Goal: Information Seeking & Learning: Learn about a topic

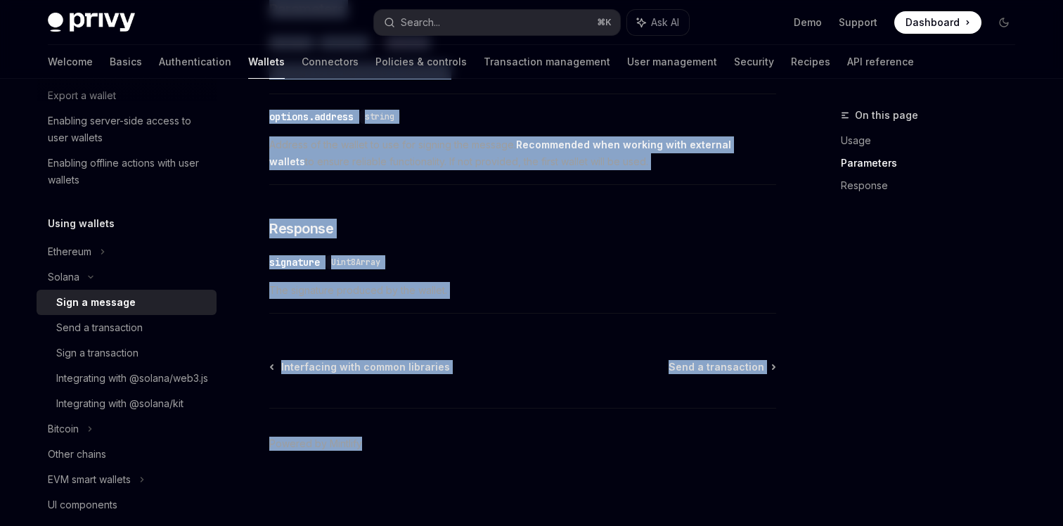
scroll to position [890, 0]
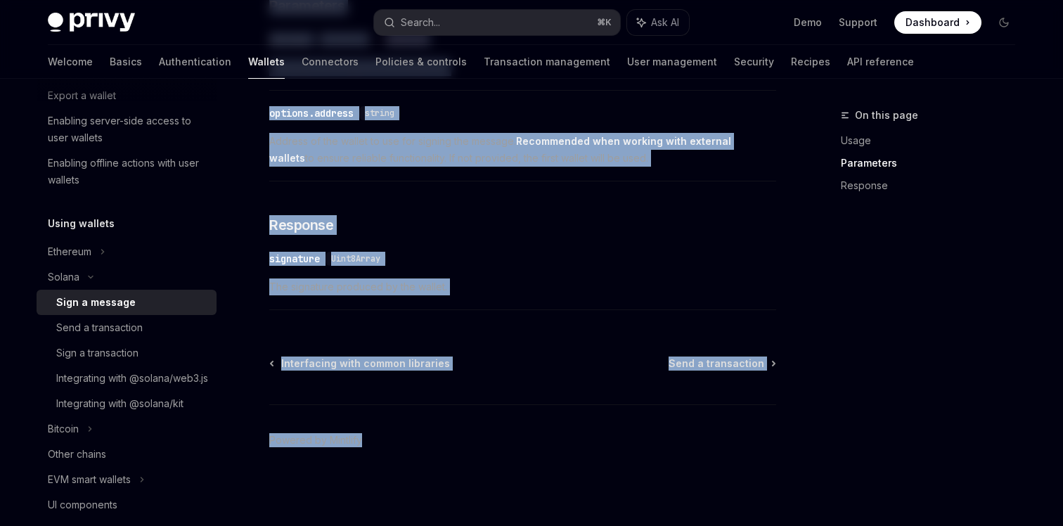
drag, startPoint x: 324, startPoint y: 270, endPoint x: 461, endPoint y: 568, distance: 327.8
copy div "Loremi Dolo s ametcon AdipIS Elit se DoeiUSM TempOR Inci ut LaboREE Dolor Magna…"
click at [70, 328] on div "Send a transaction" at bounding box center [99, 327] width 86 height 17
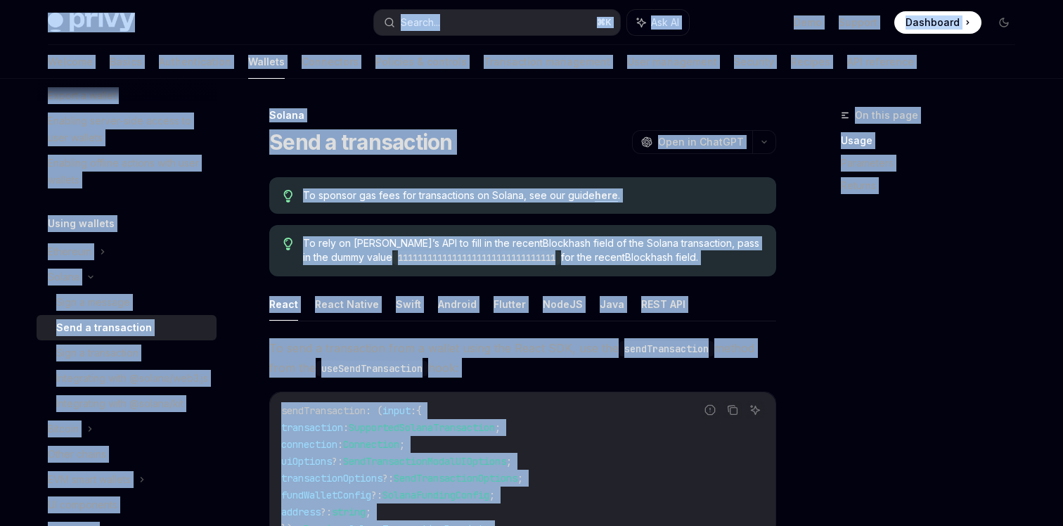
copy div "Lorem Ipsu dolo sita Consec... ⌘ A Eli SE Doei Tempori Utlaboree Doloremag Aliq…"
click at [101, 352] on div "Sign a transaction" at bounding box center [97, 353] width 82 height 17
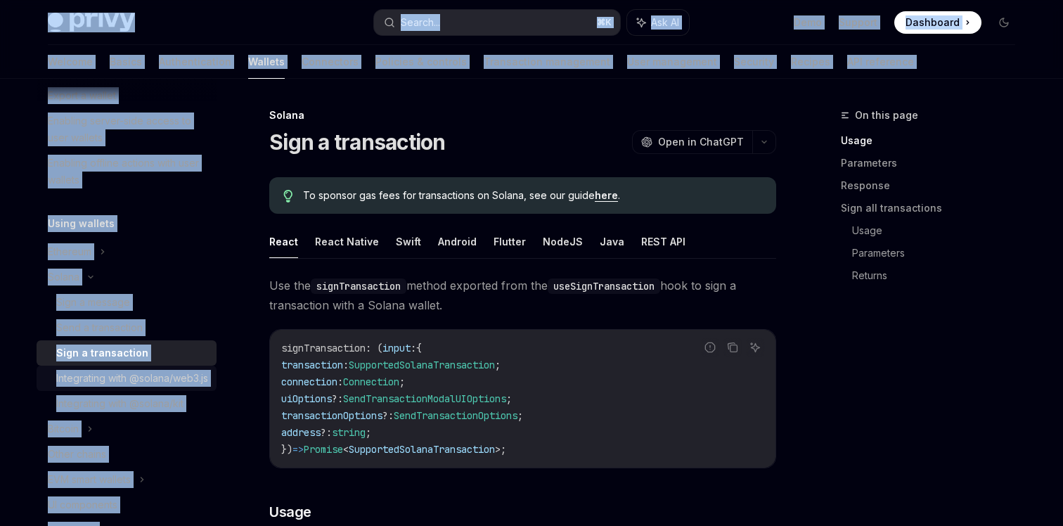
click at [79, 383] on div "Integrating with @solana/web3.js" at bounding box center [132, 378] width 152 height 17
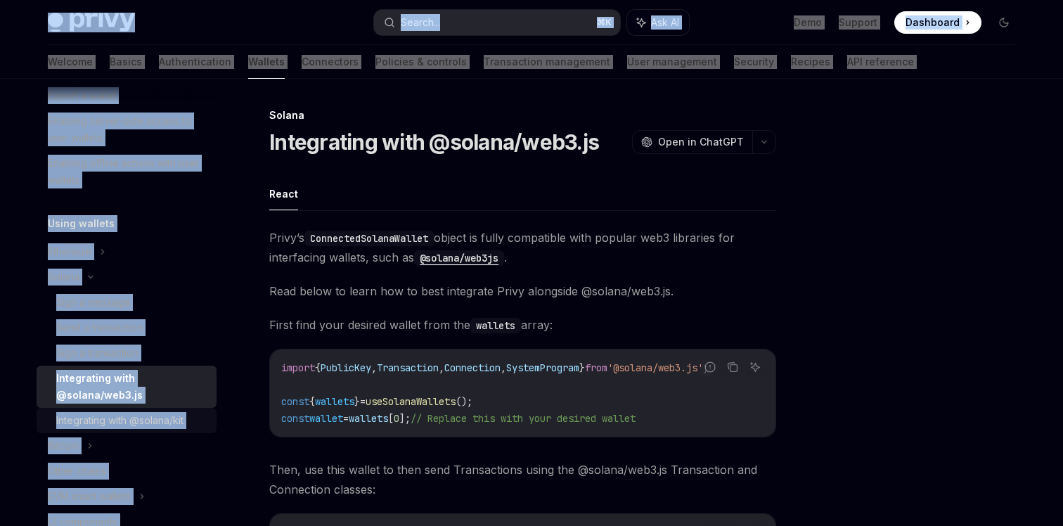
click at [155, 423] on div "Integrating with @solana/kit" at bounding box center [119, 420] width 127 height 17
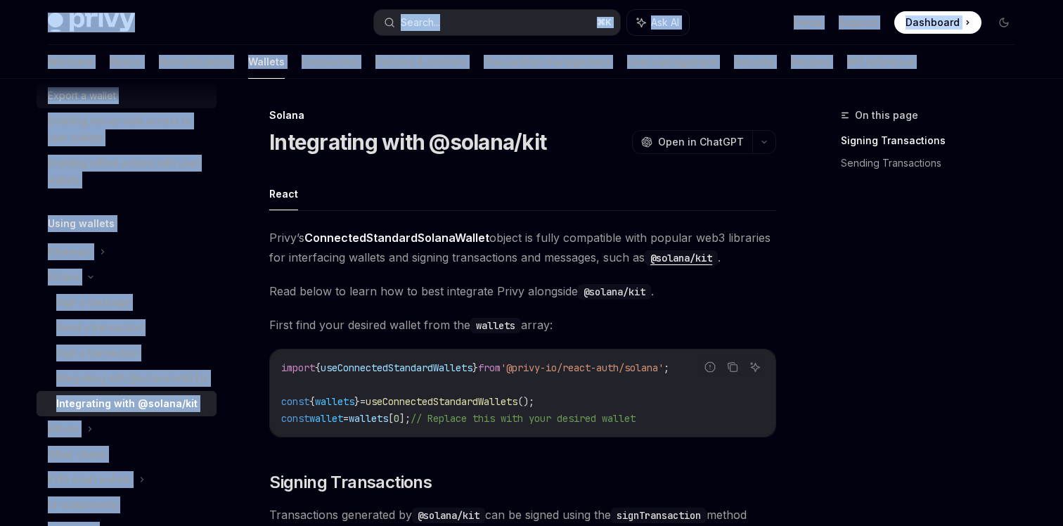
click at [105, 102] on div "Export a wallet" at bounding box center [82, 95] width 68 height 17
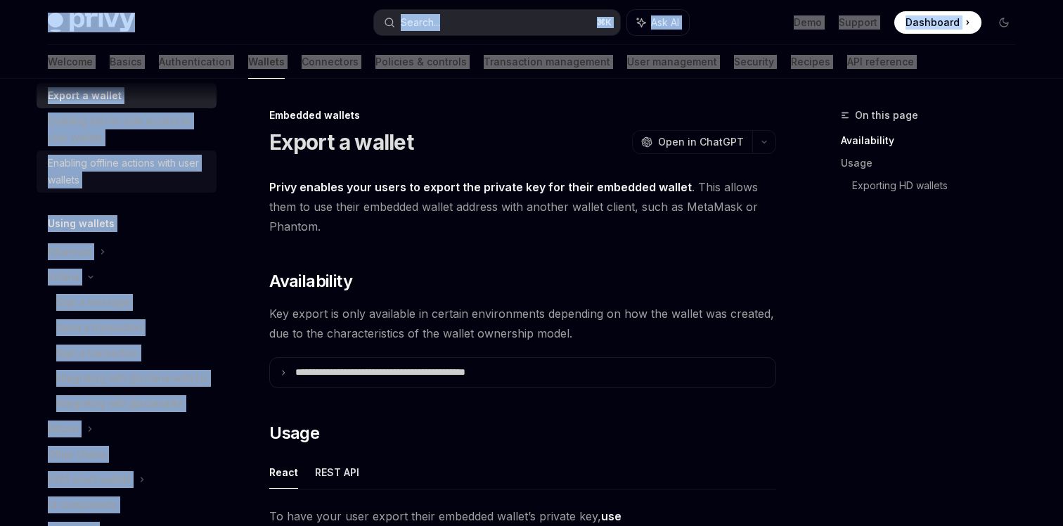
click at [143, 157] on div "Enabling offline actions with user wallets" at bounding box center [128, 172] width 160 height 34
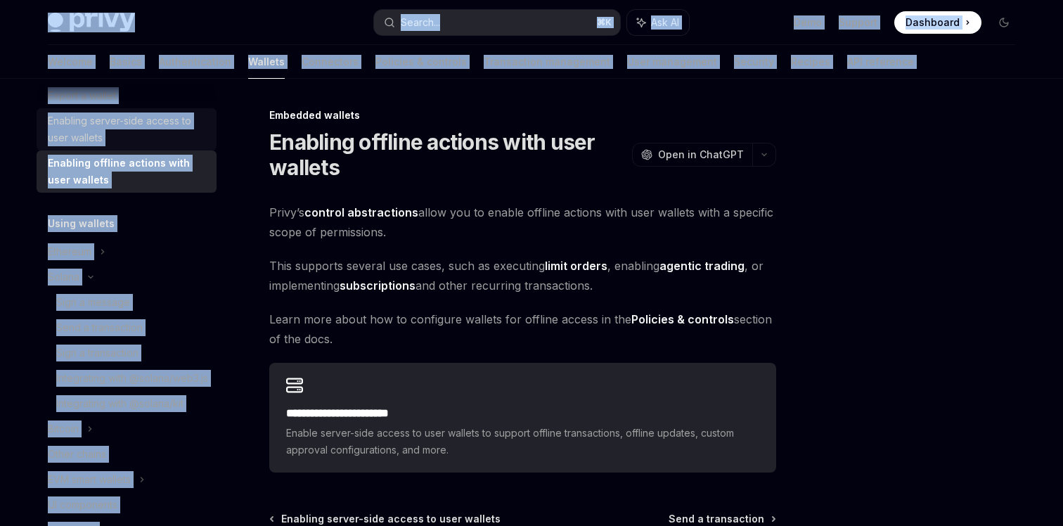
click at [84, 124] on div "Enabling server-side access to user wallets" at bounding box center [128, 129] width 160 height 34
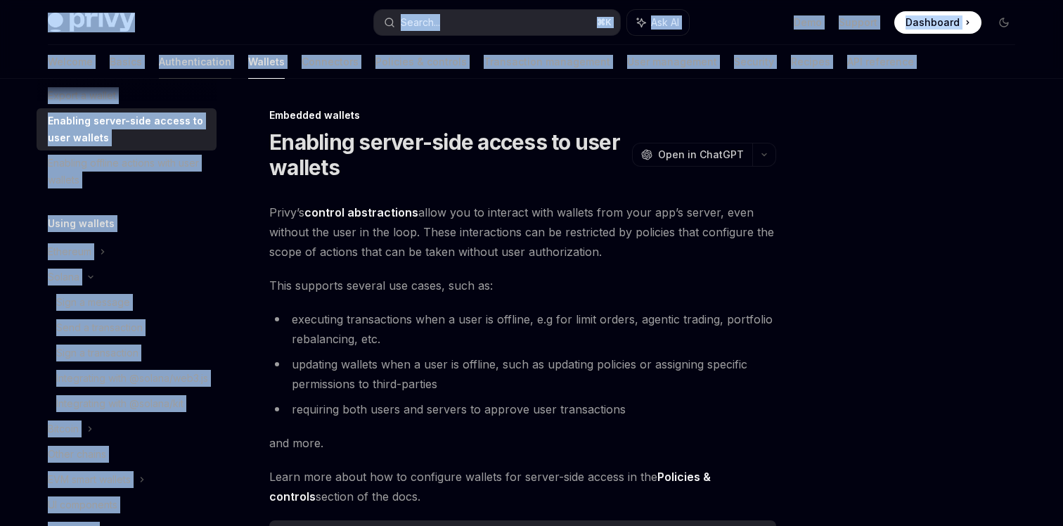
click at [159, 58] on link "Authentication" at bounding box center [195, 62] width 72 height 34
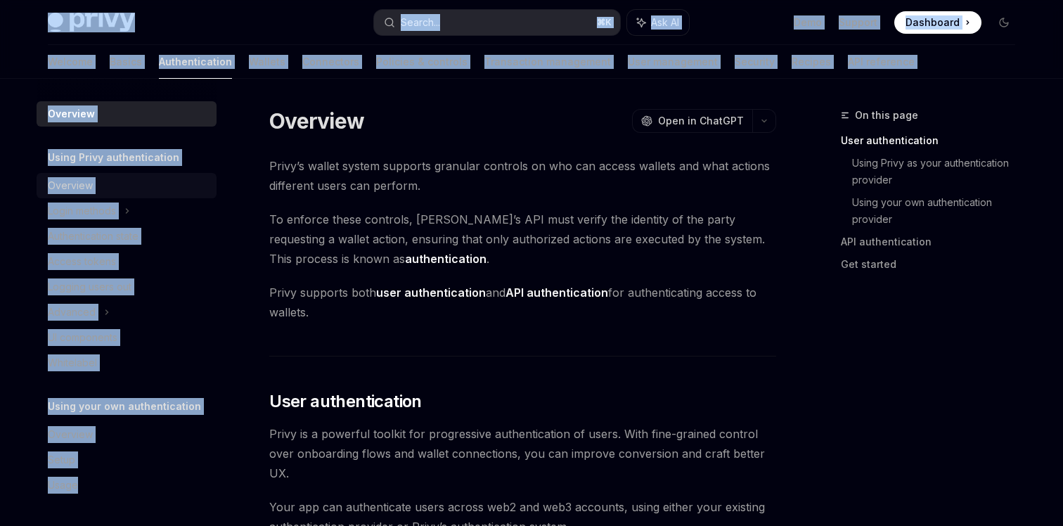
click at [96, 189] on div "Overview" at bounding box center [128, 185] width 160 height 17
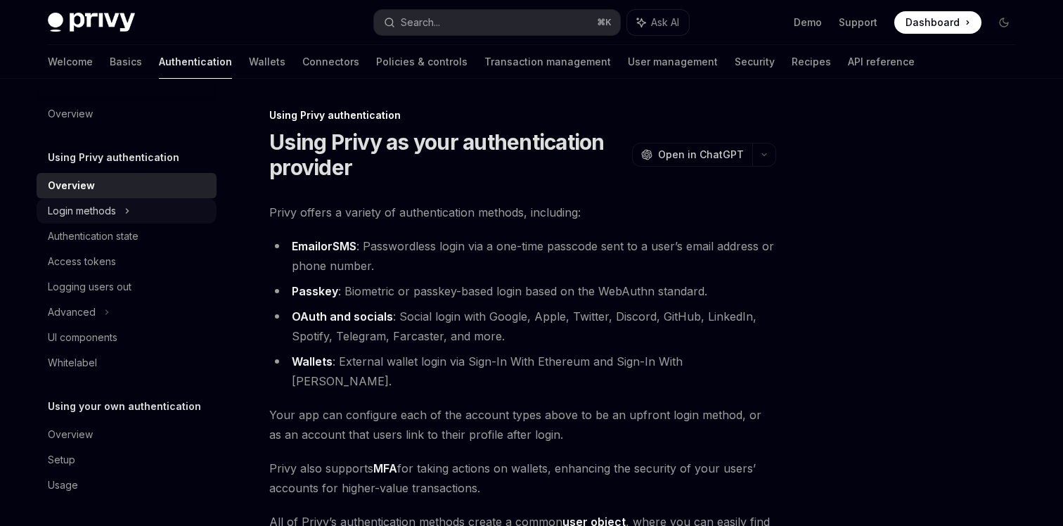
click at [94, 209] on div "Login methods" at bounding box center [82, 210] width 68 height 17
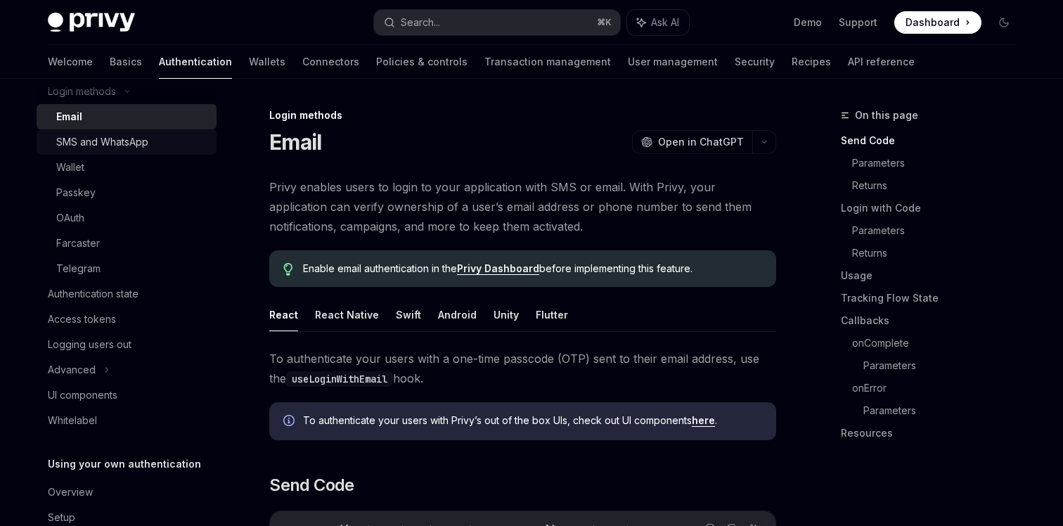
scroll to position [144, 0]
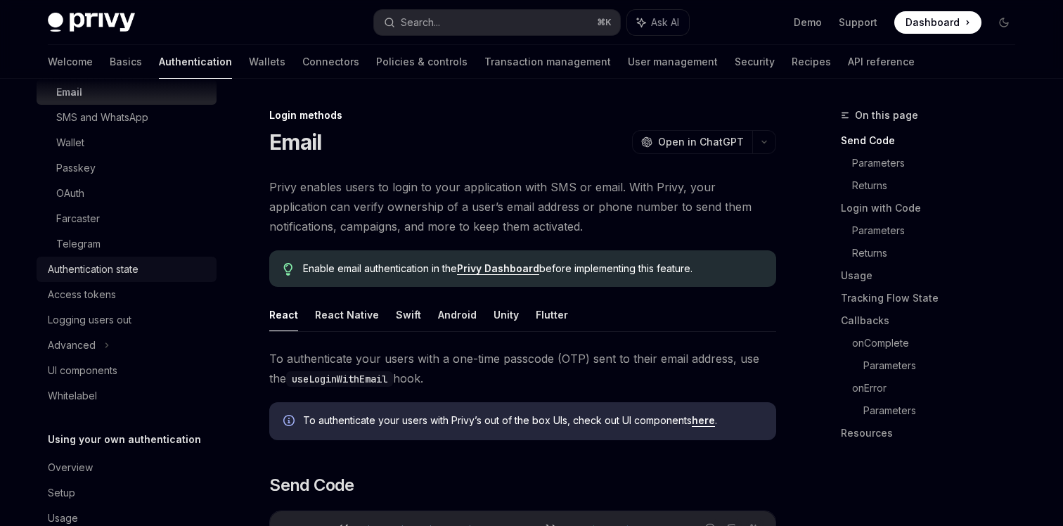
click at [103, 273] on div "Authentication state" at bounding box center [93, 269] width 91 height 17
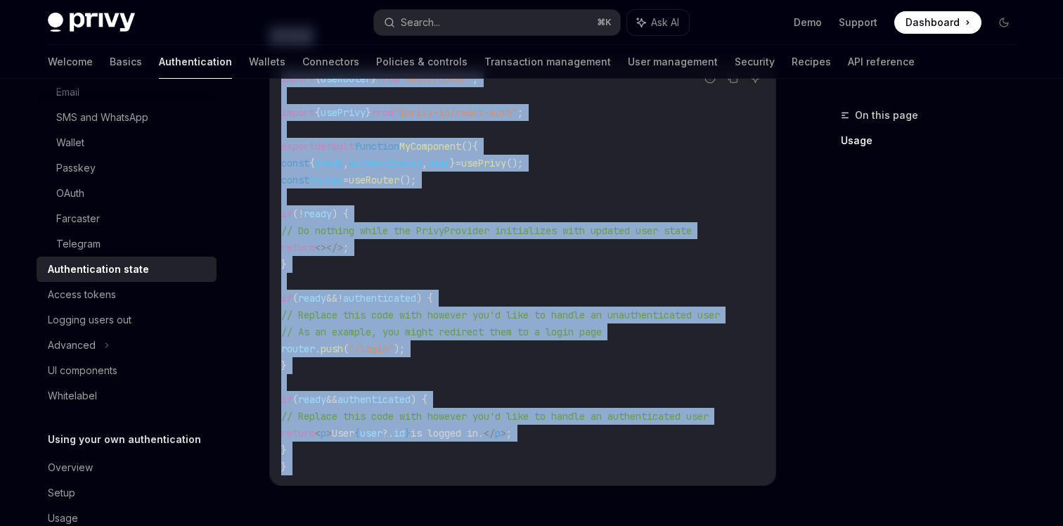
scroll to position [670, 0]
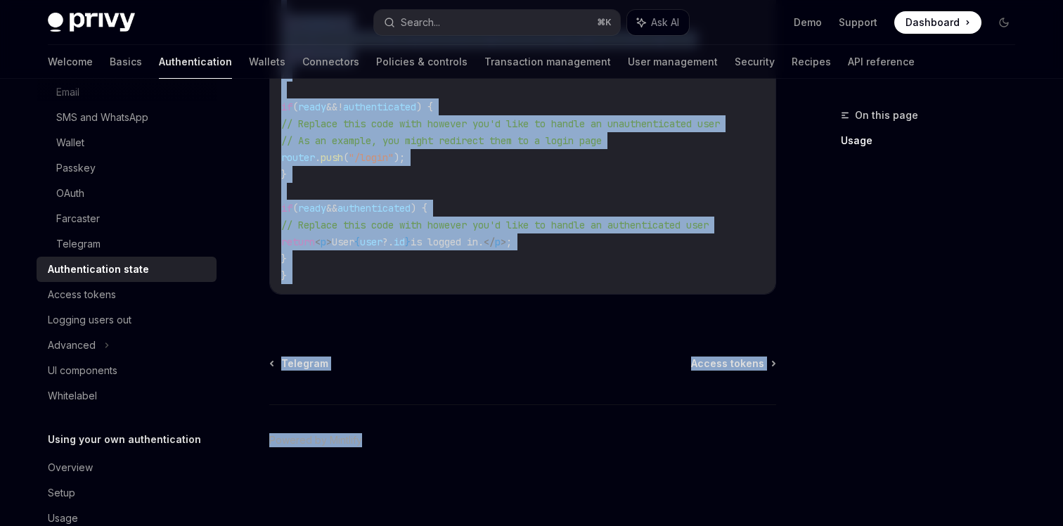
drag, startPoint x: 501, startPoint y: 333, endPoint x: 503, endPoint y: 568, distance: 234.8
copy div "LoreMI Dolo si AmetCON AdipIS Elit se DoeiUSM Temporinci utla etd, mag ali enim…"
click at [102, 487] on div "Setup" at bounding box center [128, 492] width 160 height 17
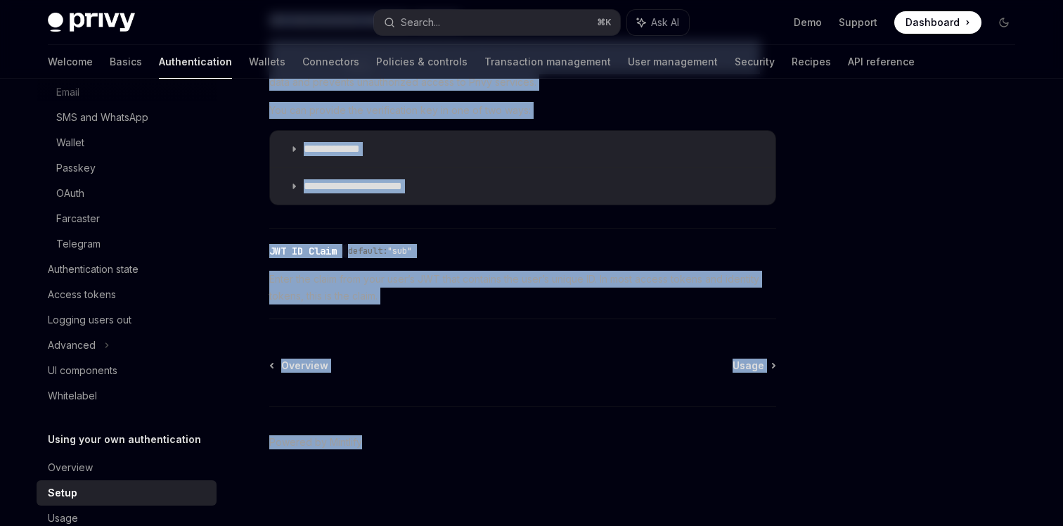
scroll to position [790, 0]
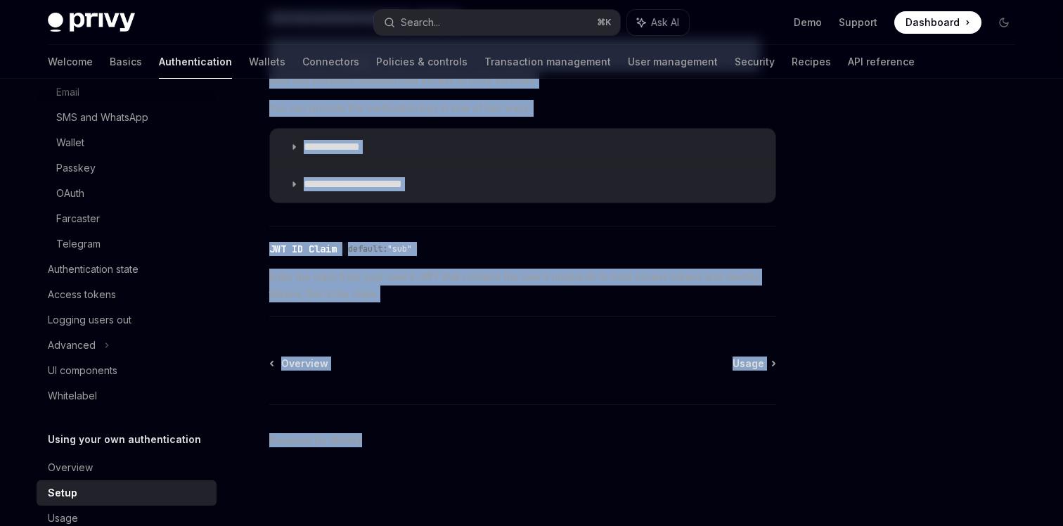
drag, startPoint x: 436, startPoint y: 124, endPoint x: 456, endPoint y: 568, distance: 444.1
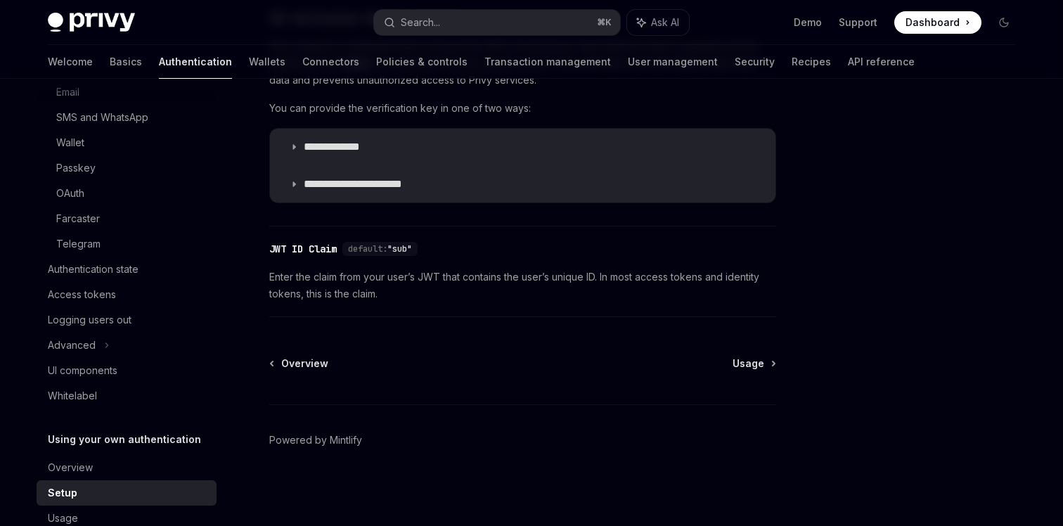
click at [628, 63] on link "User management" at bounding box center [673, 62] width 90 height 34
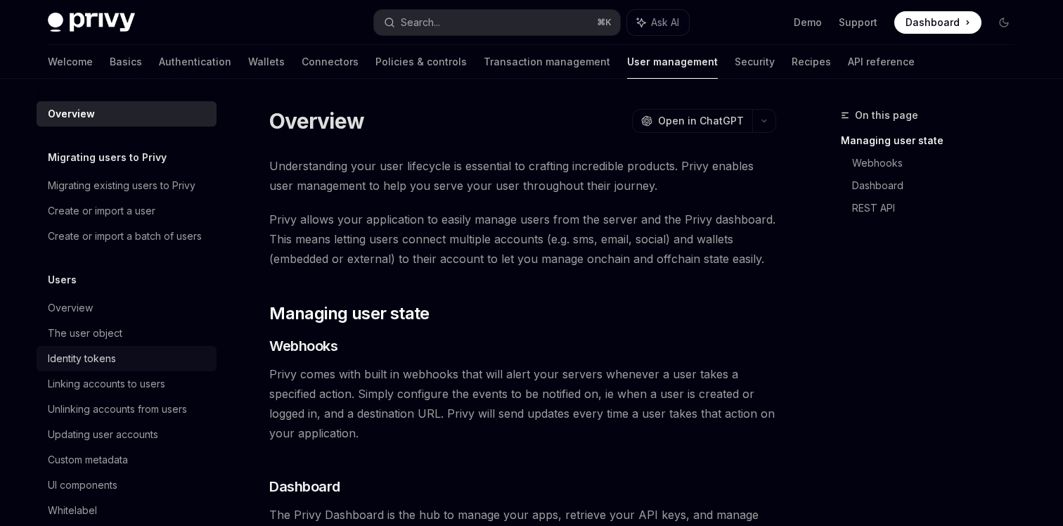
click at [80, 360] on div "Identity tokens" at bounding box center [82, 358] width 68 height 17
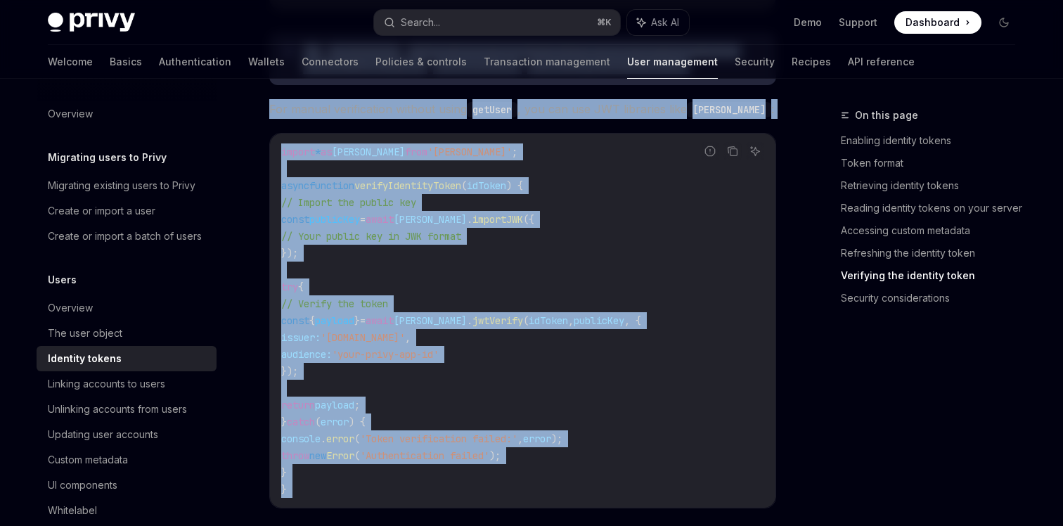
scroll to position [4650, 0]
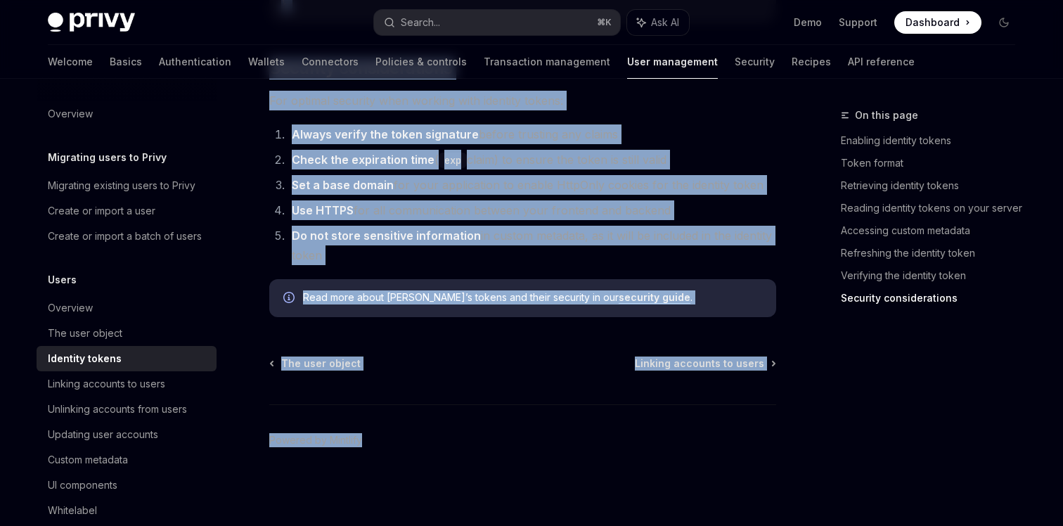
drag, startPoint x: 433, startPoint y: 127, endPoint x: 501, endPoint y: 568, distance: 446.8
copy div "Loremips dolors AmetCO Adip el SeddOEI Tempor inci utla etdolore magn Aliqu eni…"
click at [143, 392] on link "Linking accounts to users" at bounding box center [127, 383] width 180 height 25
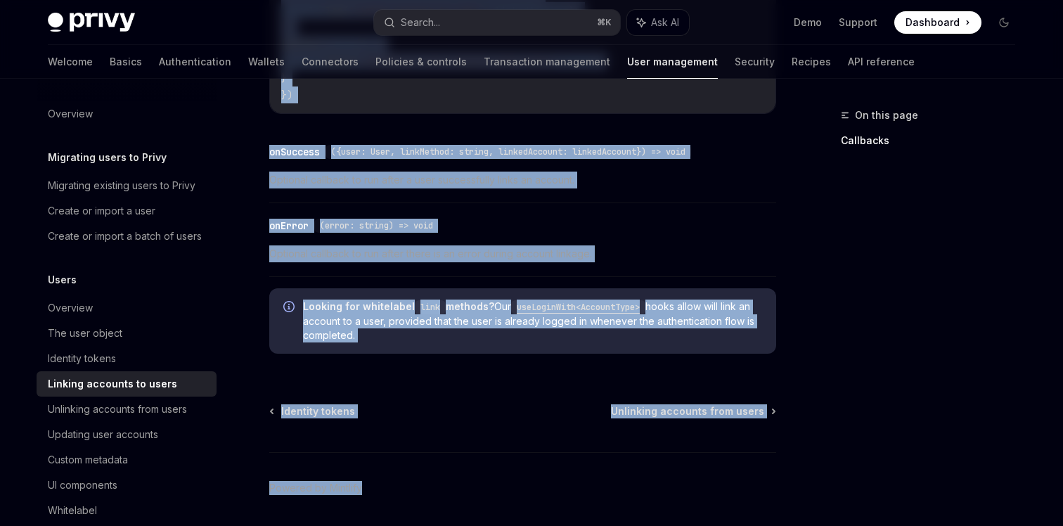
scroll to position [1756, 0]
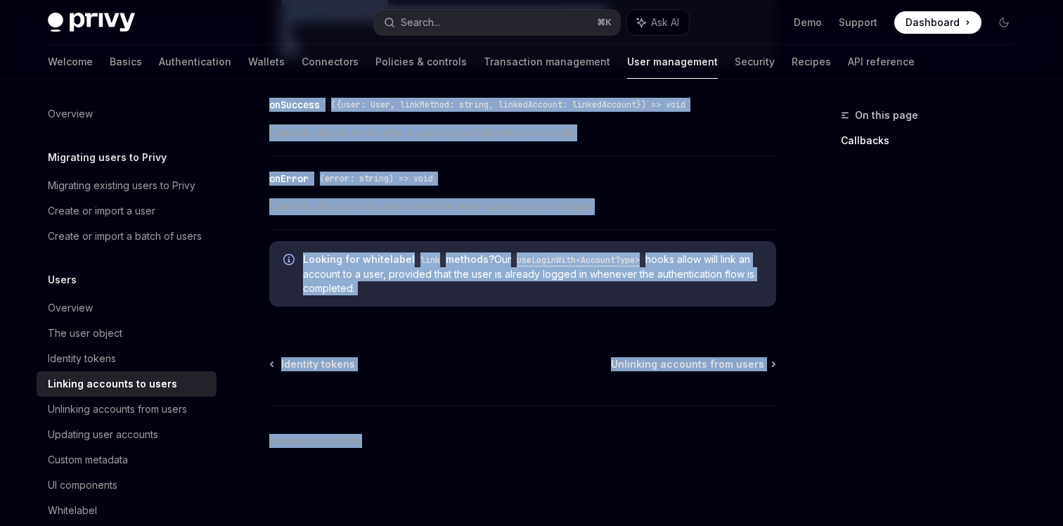
drag, startPoint x: 435, startPoint y: 141, endPoint x: 435, endPoint y: 568, distance: 427.5
copy div "lo ipsum DoloRS Amet co AdipISC ElitSE Doei te InciDID Utlaboreet dol mag Aliqu…"
click at [125, 411] on div "Unlinking accounts from users" at bounding box center [117, 409] width 139 height 17
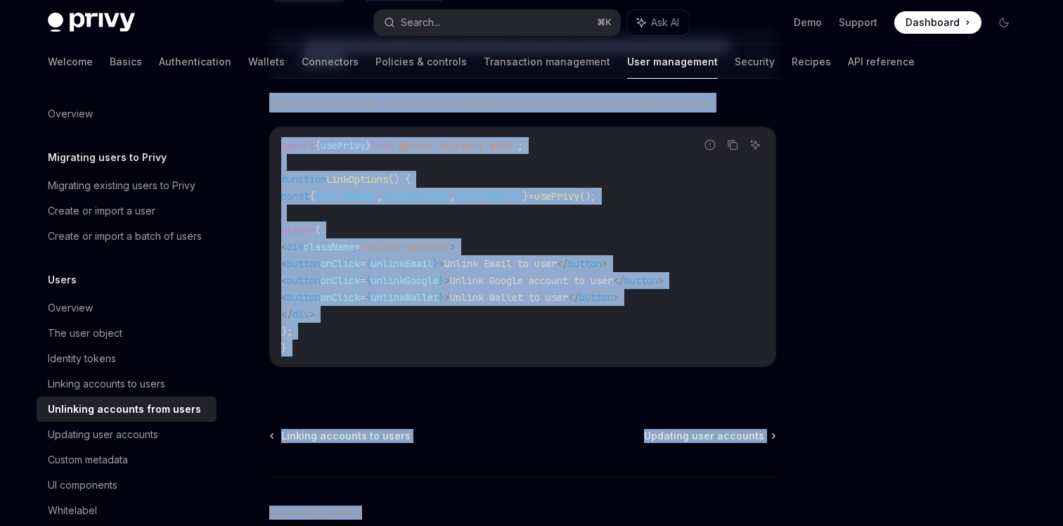
scroll to position [885, 0]
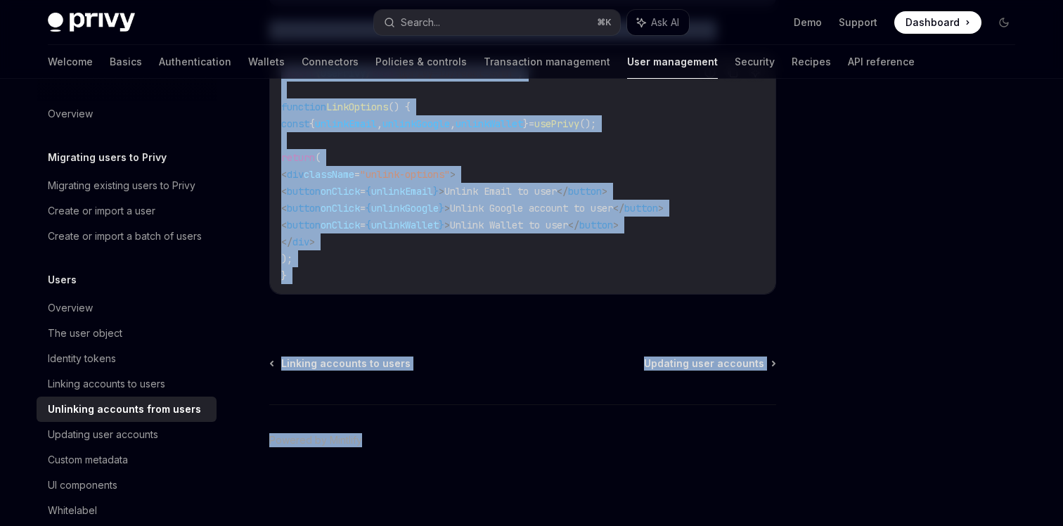
drag, startPoint x: 451, startPoint y: 491, endPoint x: 473, endPoint y: 568, distance: 79.9
copy div "Unlinking accounts from users OpenAI Open in ChatGPT OpenAI Open in ChatGPT Dev…"
click at [93, 462] on div "Custom metadata" at bounding box center [88, 459] width 80 height 17
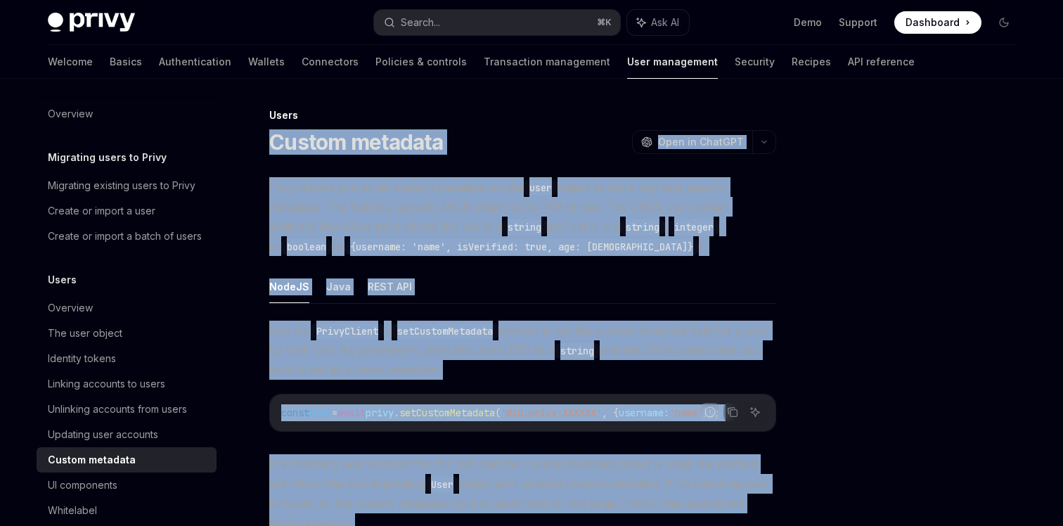
scroll to position [394, 0]
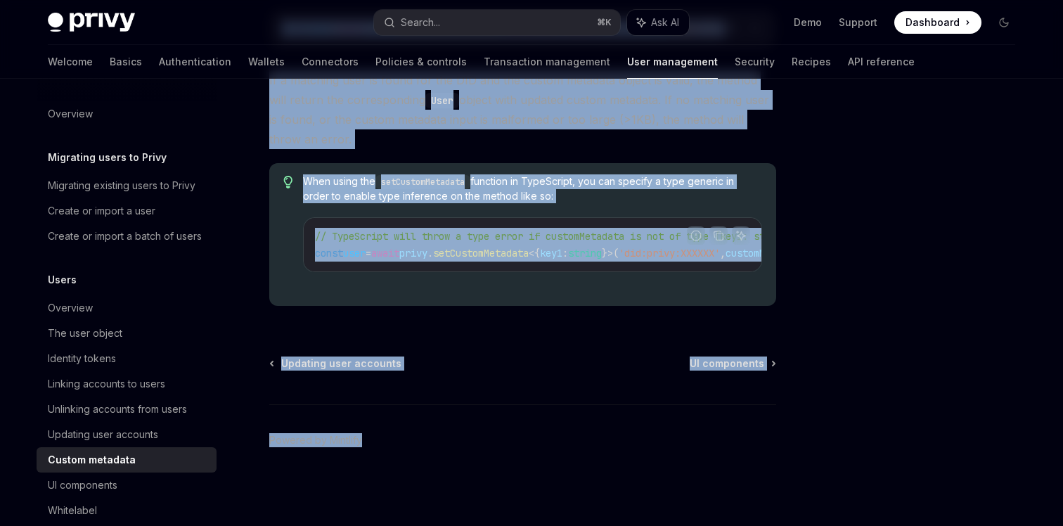
drag, startPoint x: 418, startPoint y: 125, endPoint x: 451, endPoint y: 568, distance: 444.2
copy div "Loremi dolorsit AmetCO Adip el SeddOEI TempOR Inci ut LaboREE Dolor magnaa eni …"
click at [134, 184] on div "Migrating existing users to Privy" at bounding box center [122, 185] width 148 height 17
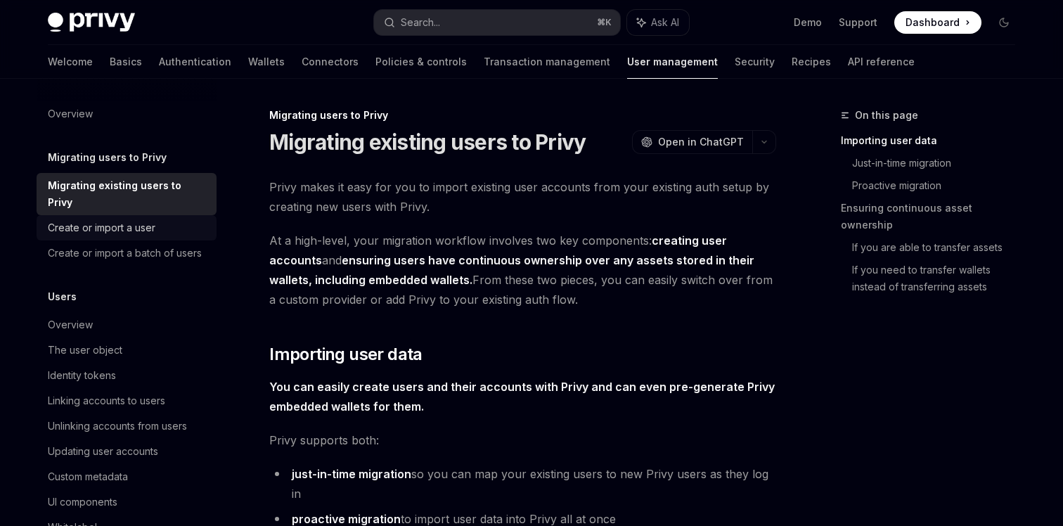
click at [117, 219] on div "Create or import a user" at bounding box center [102, 227] width 108 height 17
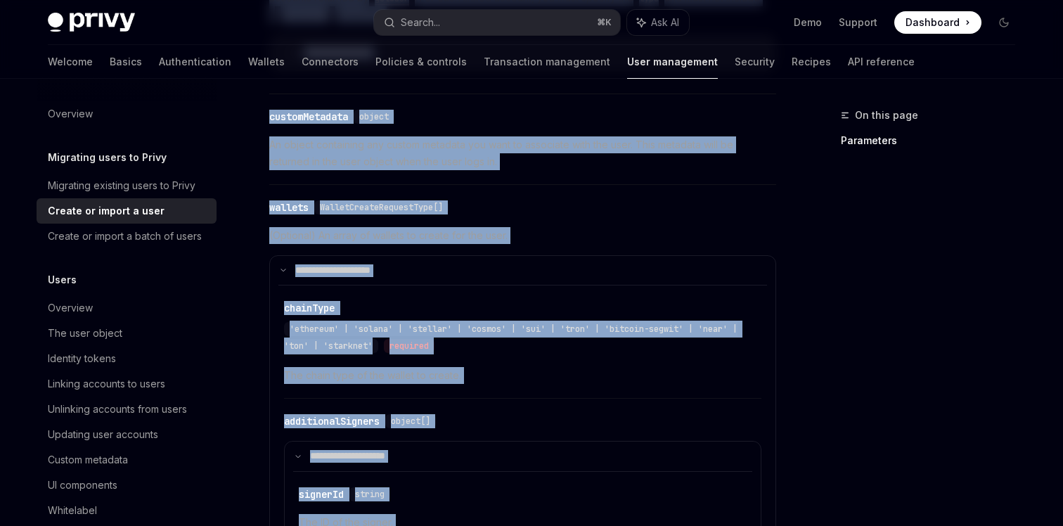
scroll to position [1293, 0]
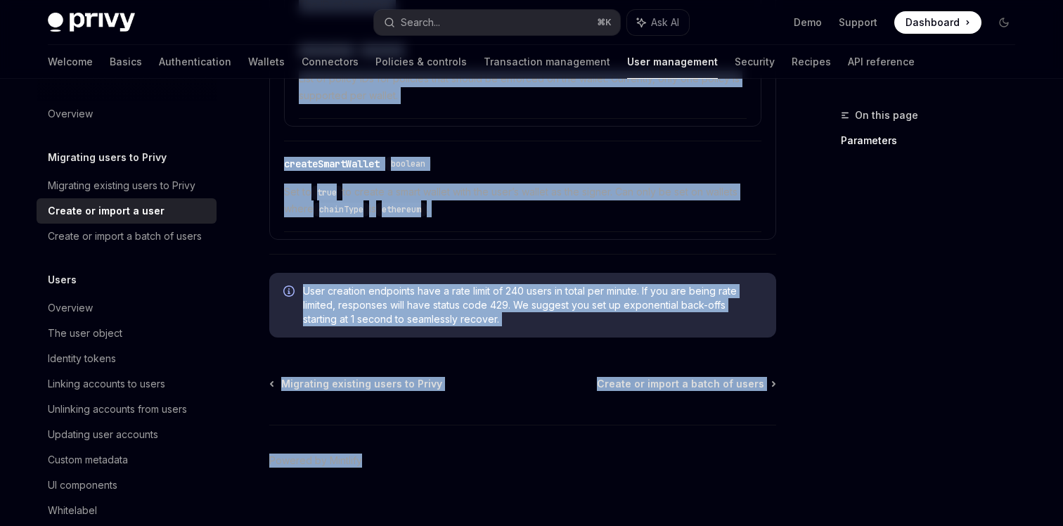
drag, startPoint x: 478, startPoint y: 109, endPoint x: 496, endPoint y: 568, distance: 459.5
copy div "Loremi do sitame c adip ElitSE Doei te InciDID UtlaBO Etdo ma AliqUAE Ad minimv…"
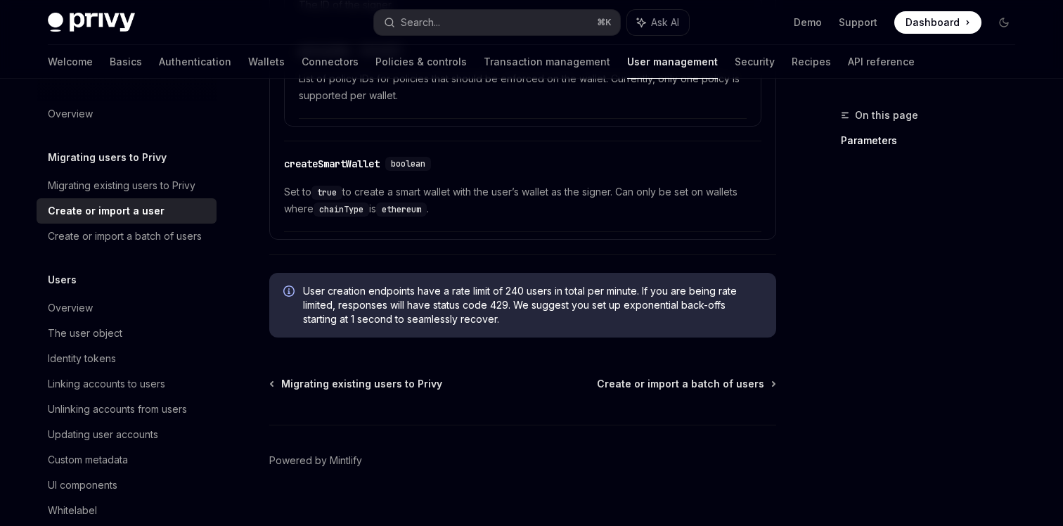
click at [45, 60] on div "Welcome Basics Authentication Wallets Connectors Policies & controls Transactio…" at bounding box center [531, 62] width 1035 height 34
click at [110, 58] on link "Basics" at bounding box center [126, 62] width 32 height 34
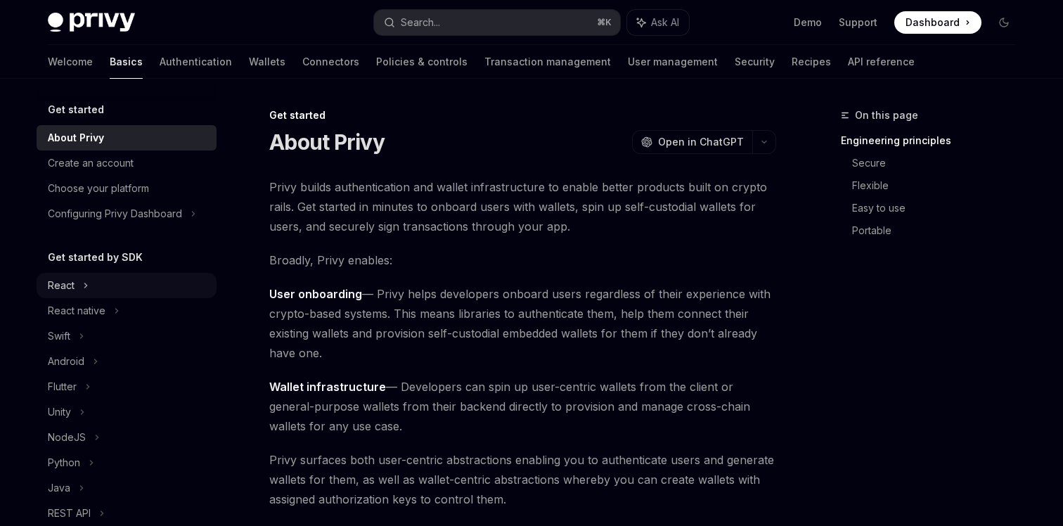
click at [90, 288] on div "React" at bounding box center [127, 285] width 180 height 25
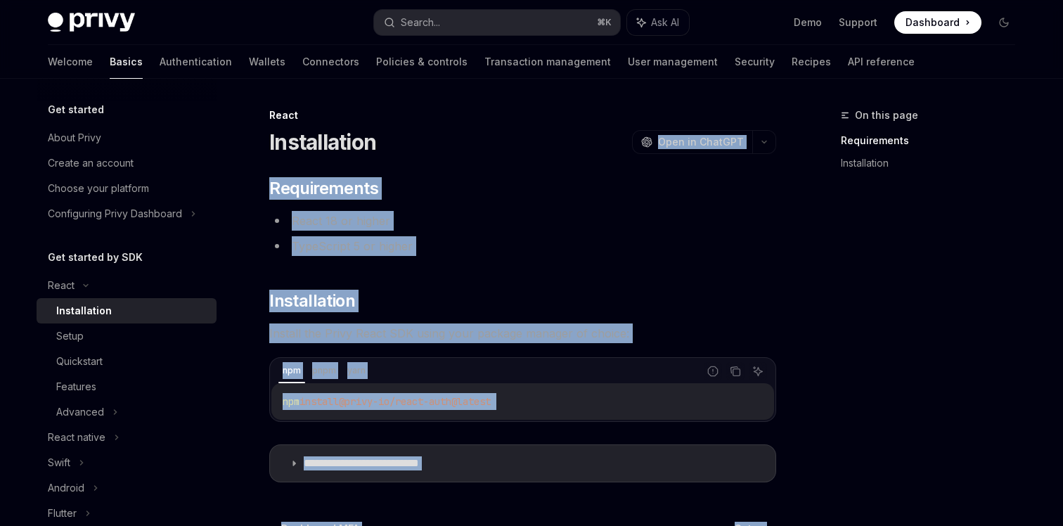
scroll to position [165, 0]
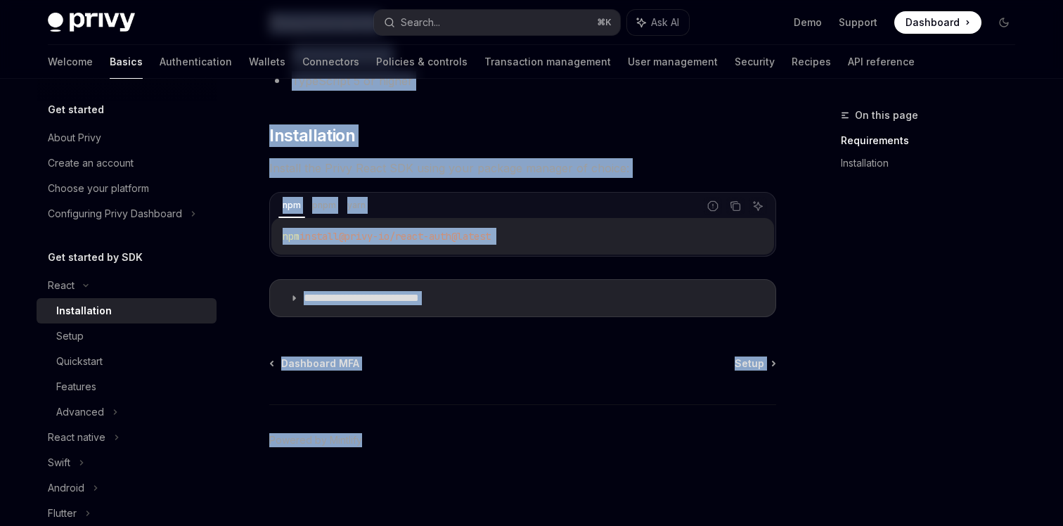
drag, startPoint x: 577, startPoint y: 135, endPoint x: 582, endPoint y: 566, distance: 431.0
click at [582, 361] on html "**********" at bounding box center [531, 98] width 1063 height 526
copy div "**********"
click at [112, 335] on div "Setup" at bounding box center [132, 336] width 152 height 17
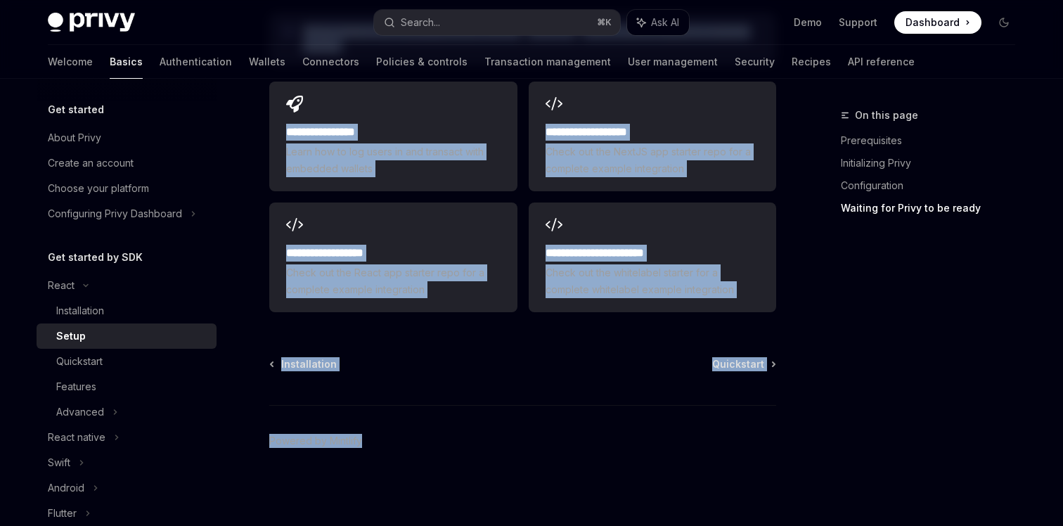
copy div "LoreMI Dolo si AmetCON AdipIS Elit se DoeiUSM ​ Temporincidid Utlabo etd magna,…"
drag, startPoint x: 469, startPoint y: 139, endPoint x: 466, endPoint y: 568, distance: 429.6
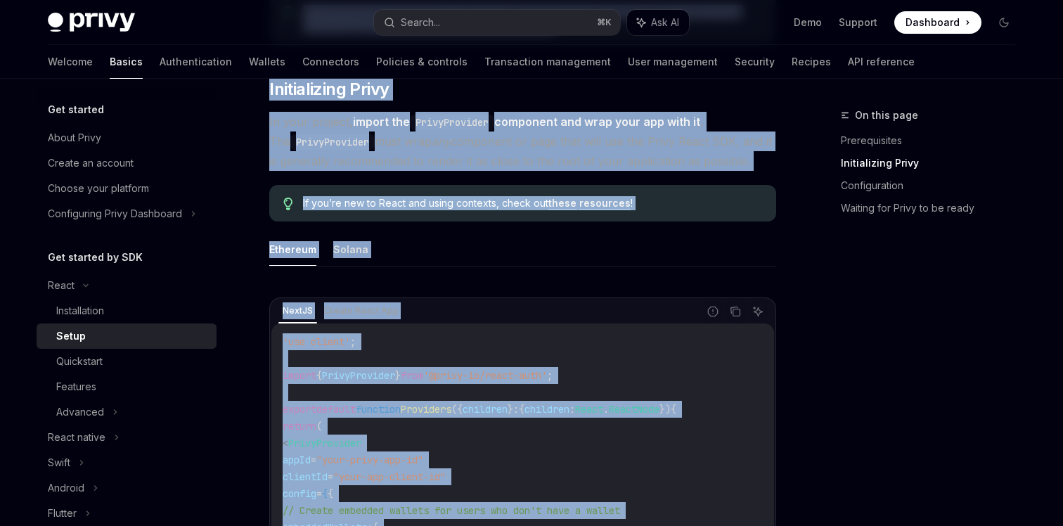
scroll to position [250, 0]
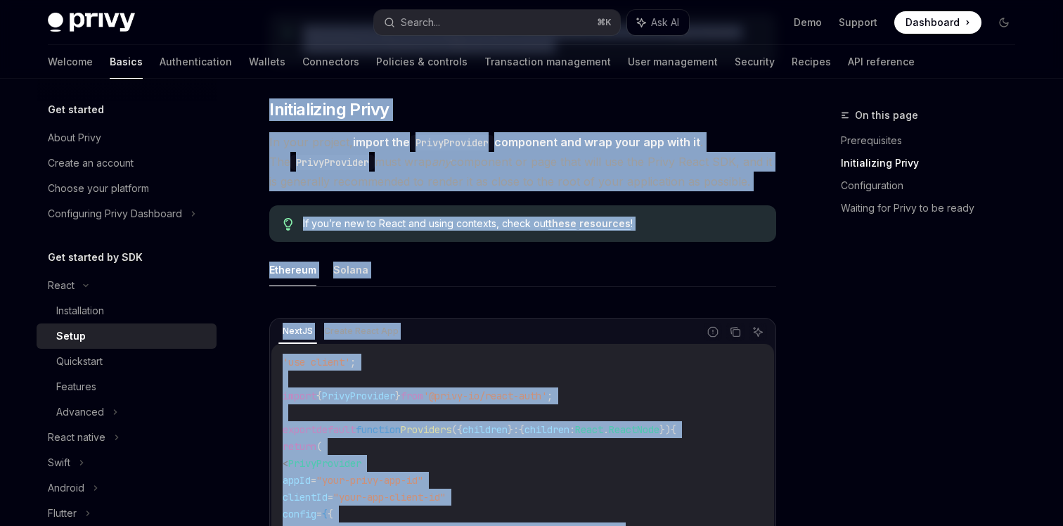
click at [365, 278] on ul "Ethereum Solana" at bounding box center [522, 270] width 507 height 34
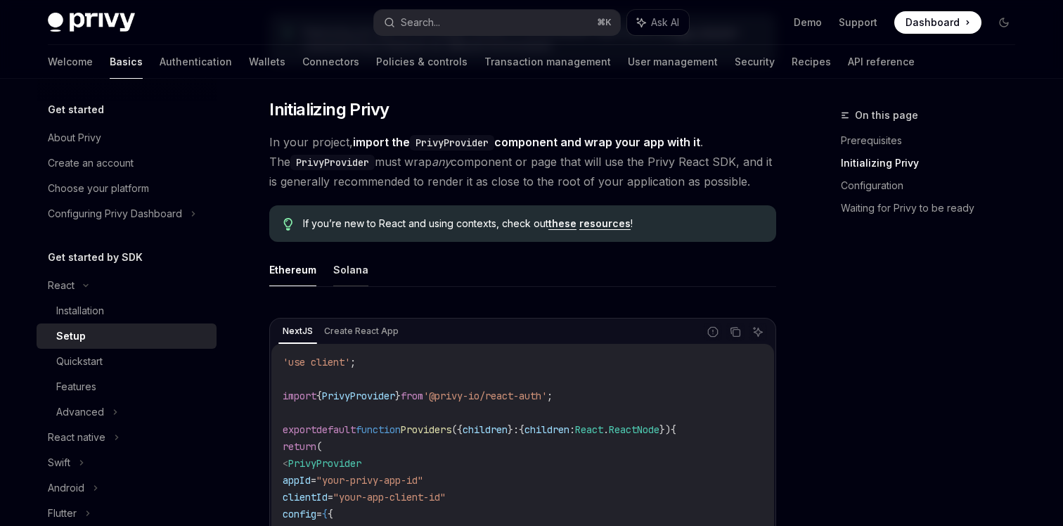
click at [356, 271] on button "Solana" at bounding box center [350, 269] width 35 height 33
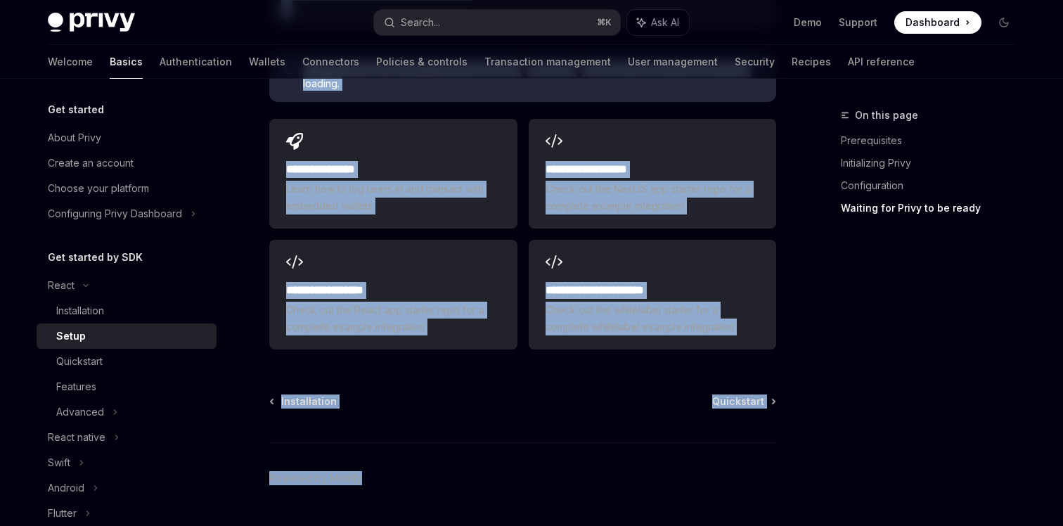
scroll to position [1950, 0]
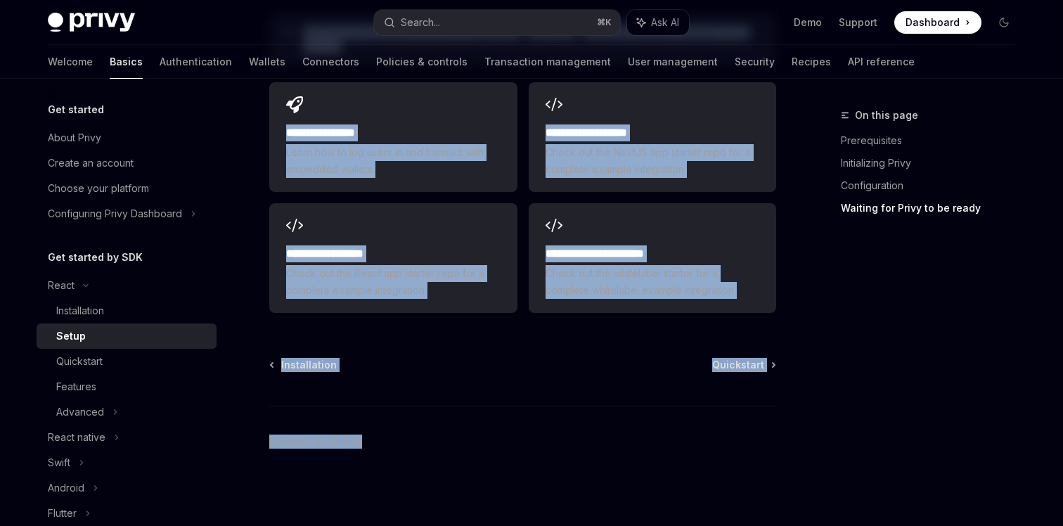
drag, startPoint x: 436, startPoint y: 565, endPoint x: 452, endPoint y: 568, distance: 16.5
click at [78, 367] on div "Quickstart" at bounding box center [79, 361] width 46 height 17
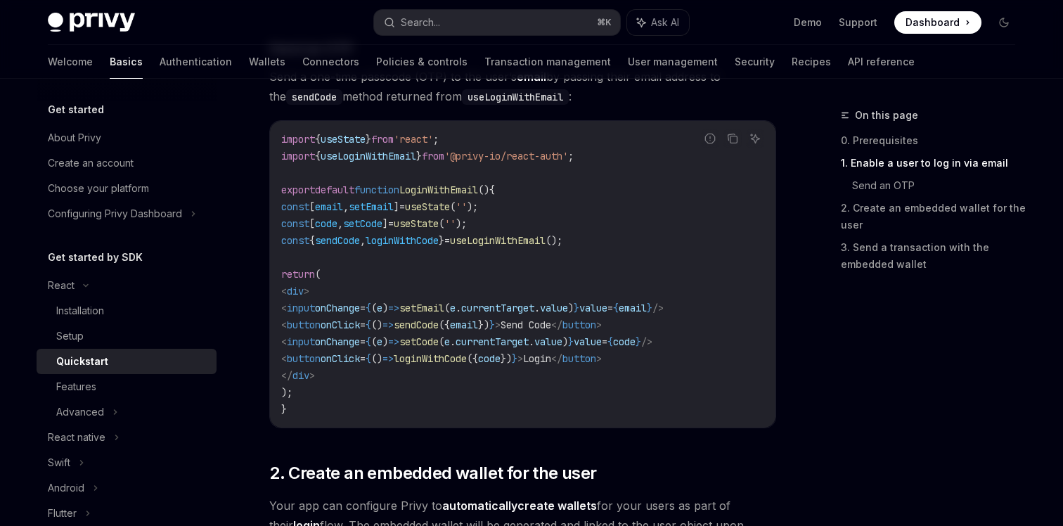
scroll to position [883, 0]
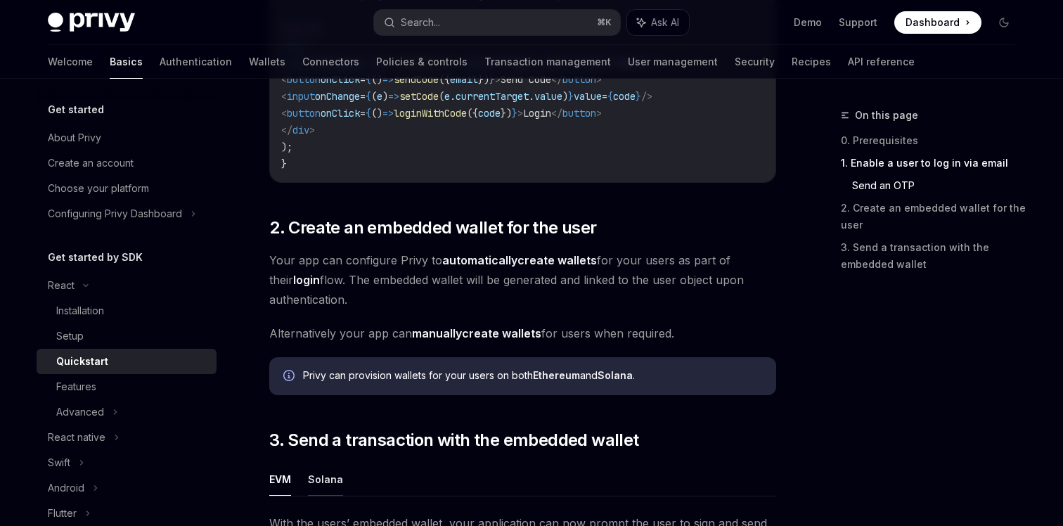
click at [330, 483] on button "Solana" at bounding box center [325, 479] width 35 height 33
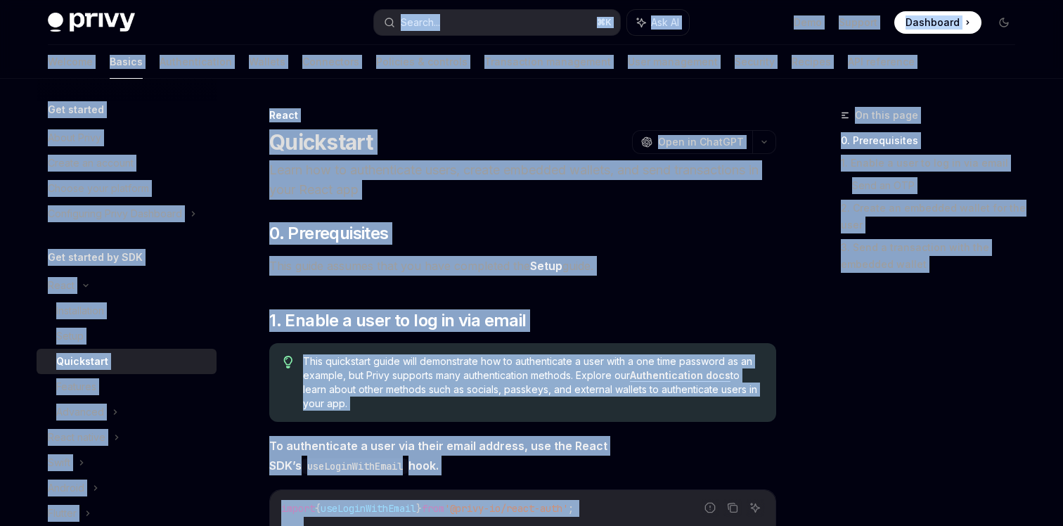
drag, startPoint x: 430, startPoint y: 375, endPoint x: 430, endPoint y: -75, distance: 449.3
click at [430, 0] on html "Privy Docs home page Search... ⌘ K Ask AI Demo Support Dashboard Dashboard Sear…" at bounding box center [531, 263] width 1063 height 526
click at [101, 387] on div "Features" at bounding box center [132, 386] width 152 height 17
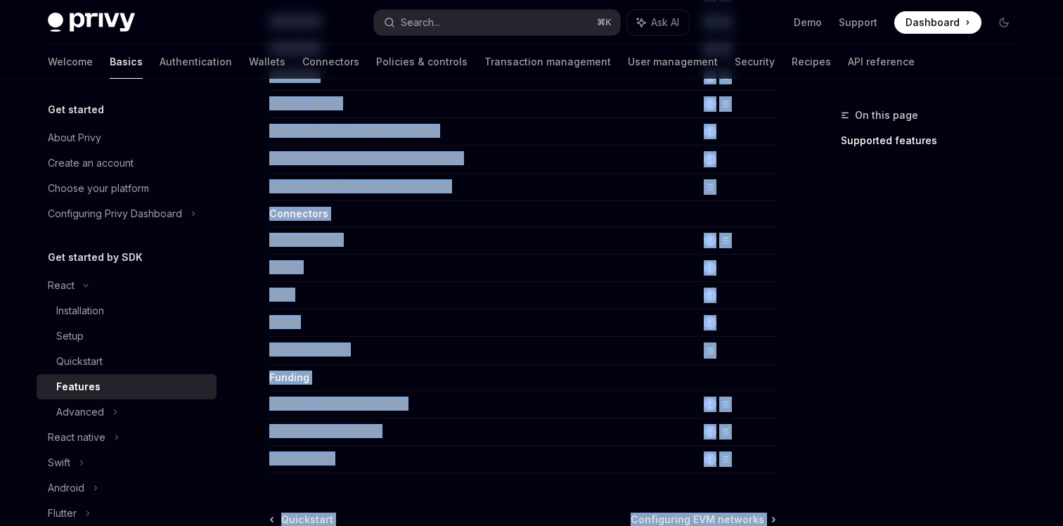
scroll to position [970, 0]
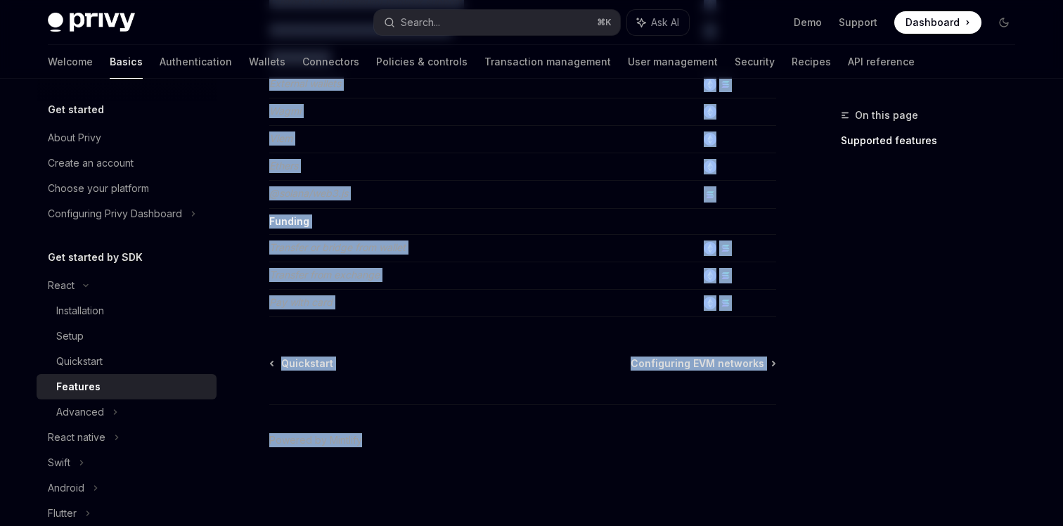
drag, startPoint x: 432, startPoint y: 122, endPoint x: 439, endPoint y: 568, distance: 446.5
click at [692, 367] on span "Configuring EVM networks" at bounding box center [698, 363] width 134 height 14
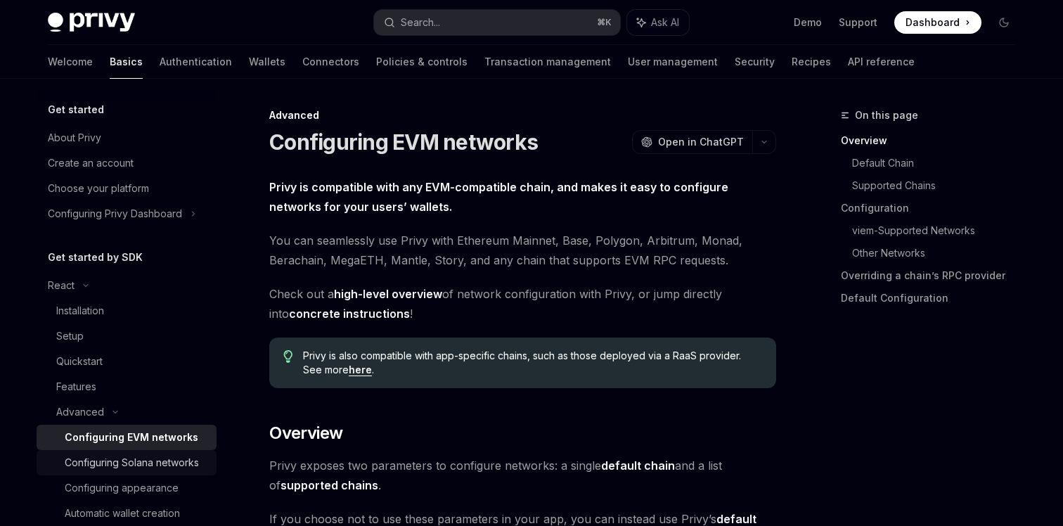
click at [168, 472] on link "Configuring Solana networks" at bounding box center [127, 462] width 180 height 25
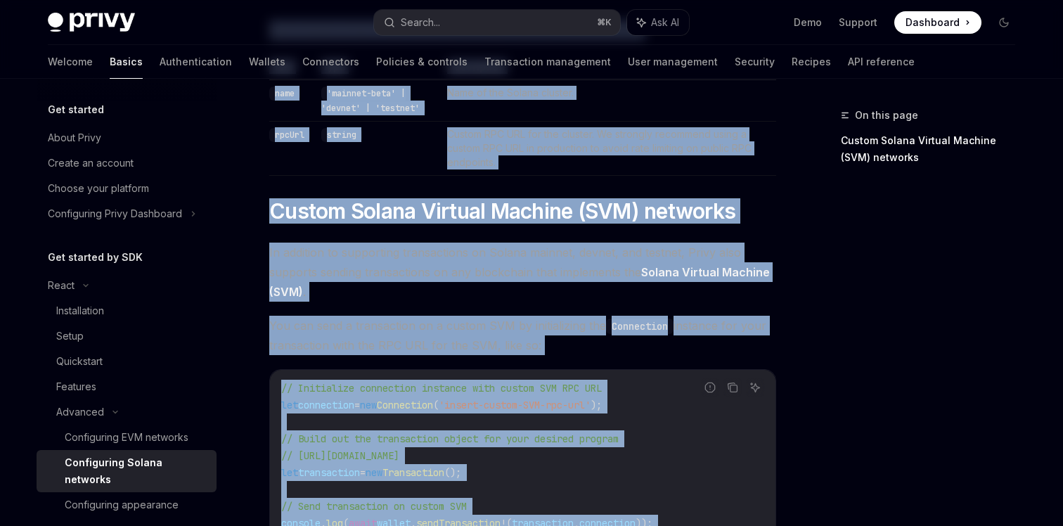
scroll to position [686, 0]
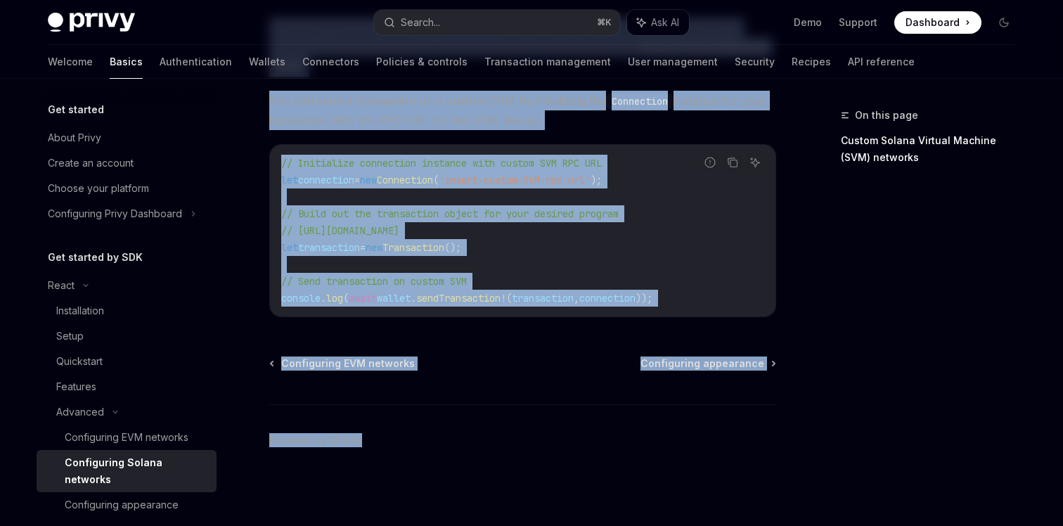
drag, startPoint x: 425, startPoint y: 130, endPoint x: 527, endPoint y: 568, distance: 449.9
click at [129, 496] on div "Configuring appearance" at bounding box center [122, 504] width 114 height 17
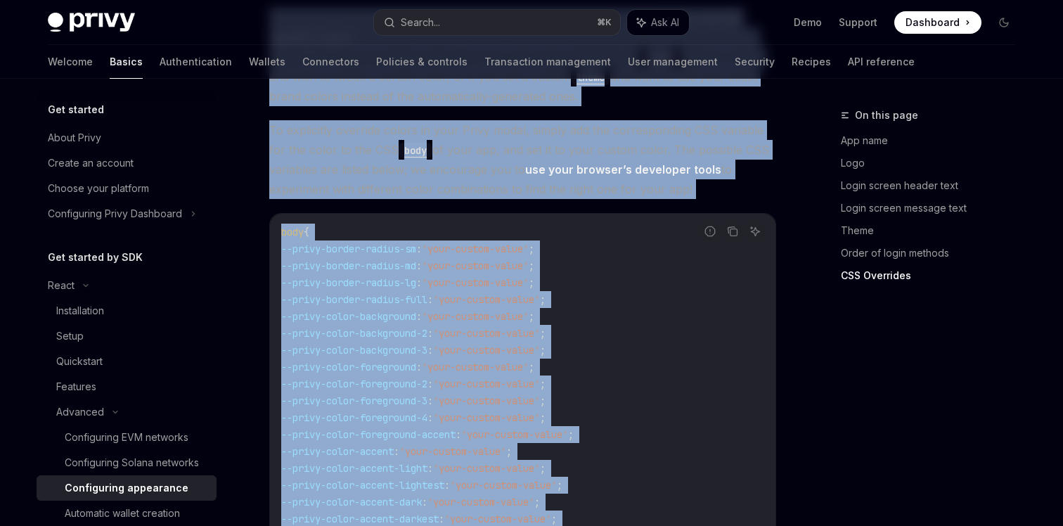
scroll to position [3667, 0]
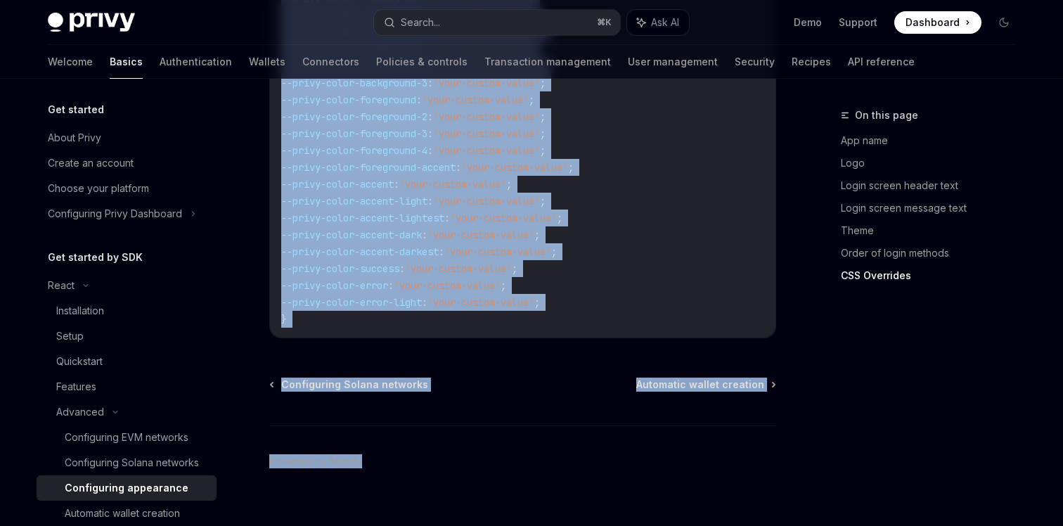
drag, startPoint x: 446, startPoint y: 112, endPoint x: 446, endPoint y: 568, distance: 455.6
click at [146, 510] on div "Automatic wallet creation" at bounding box center [122, 513] width 115 height 17
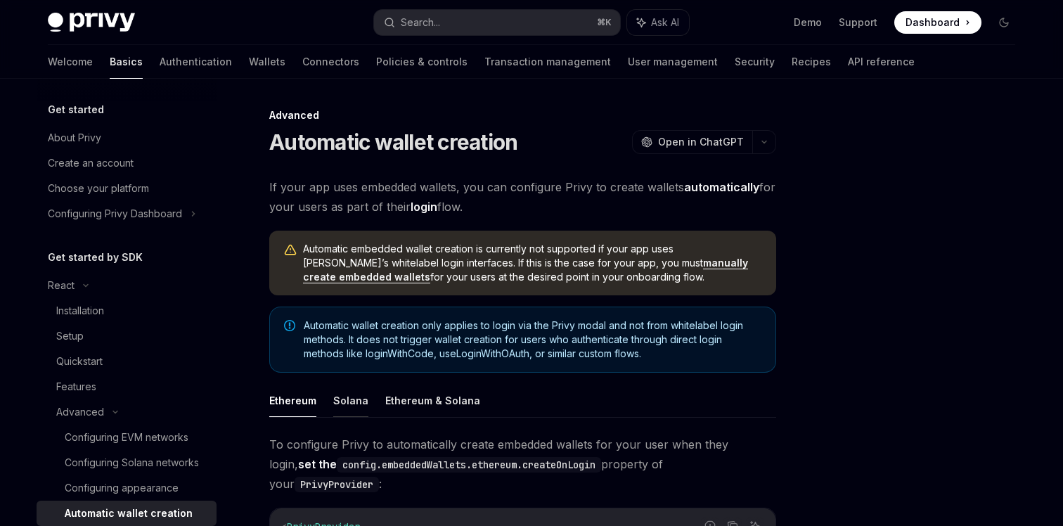
click at [356, 410] on button "Solana" at bounding box center [350, 400] width 35 height 33
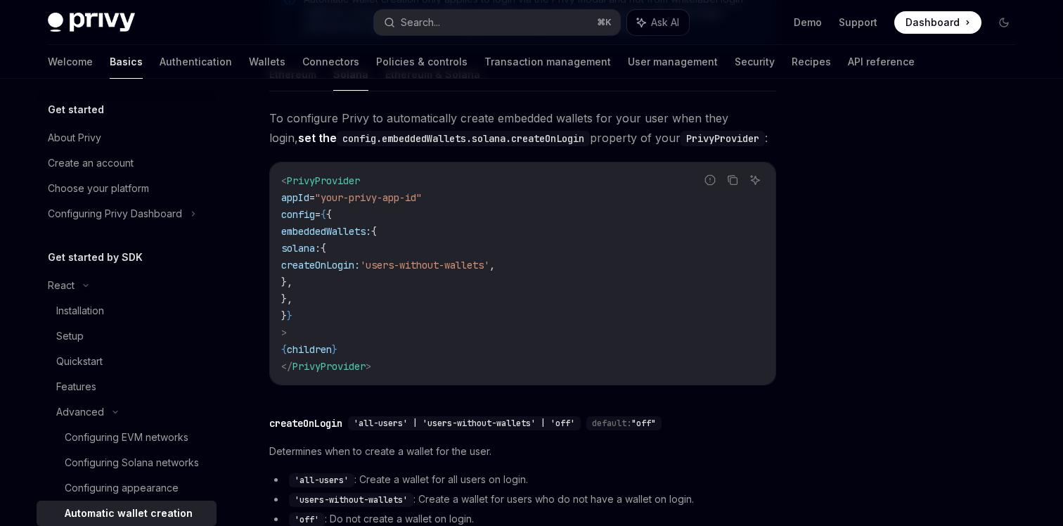
scroll to position [469, 0]
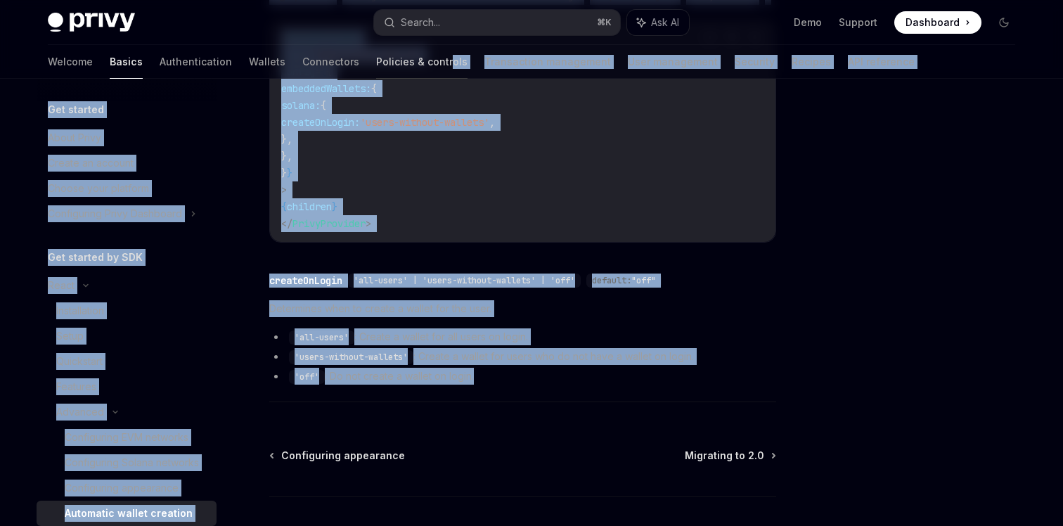
drag, startPoint x: 364, startPoint y: 402, endPoint x: 378, endPoint y: 64, distance: 338.5
click at [378, 64] on div "Privy Docs home page Search... ⌘ K Ask AI Demo Support Dashboard Dashboard Sear…" at bounding box center [531, 74] width 1063 height 1087
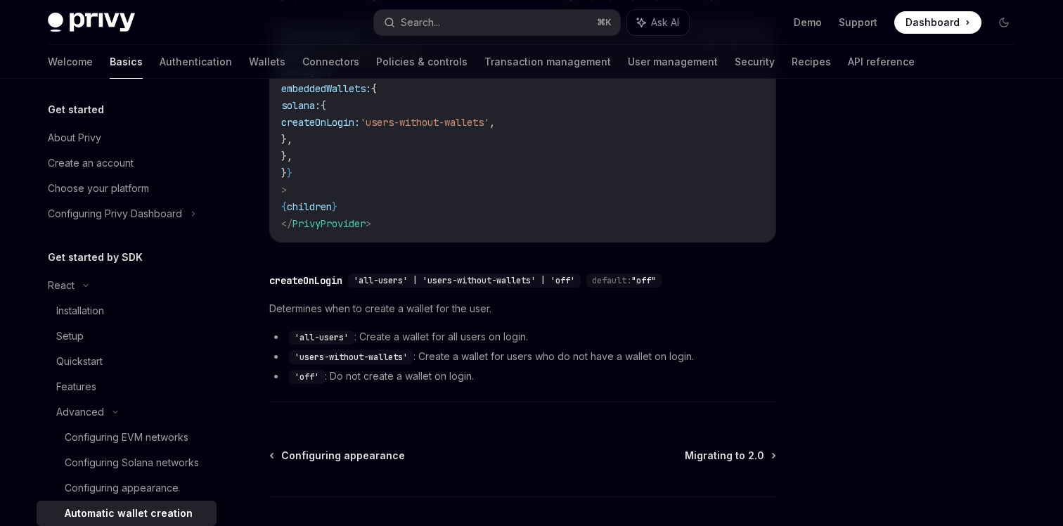
click at [417, 277] on span "'all-users' | 'users-without-wallets' | 'off'" at bounding box center [464, 280] width 221 height 11
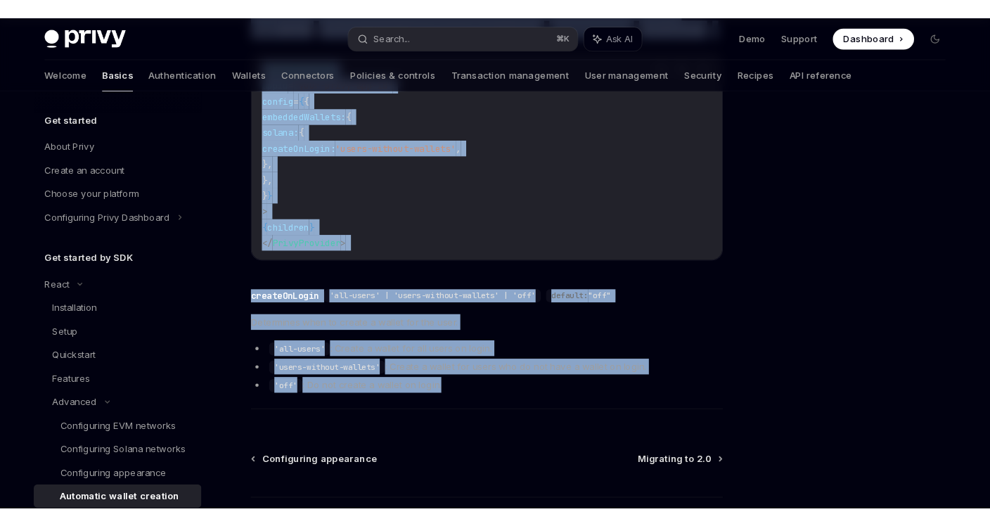
scroll to position [0, 0]
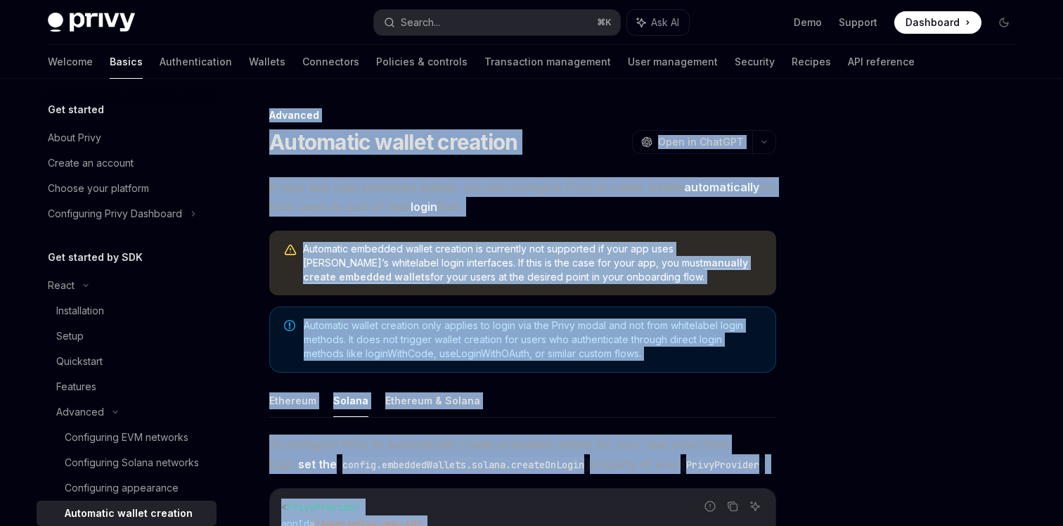
drag, startPoint x: 413, startPoint y: 386, endPoint x: 257, endPoint y: 84, distance: 340.3
type textarea "*"
